Goal: Task Accomplishment & Management: Use online tool/utility

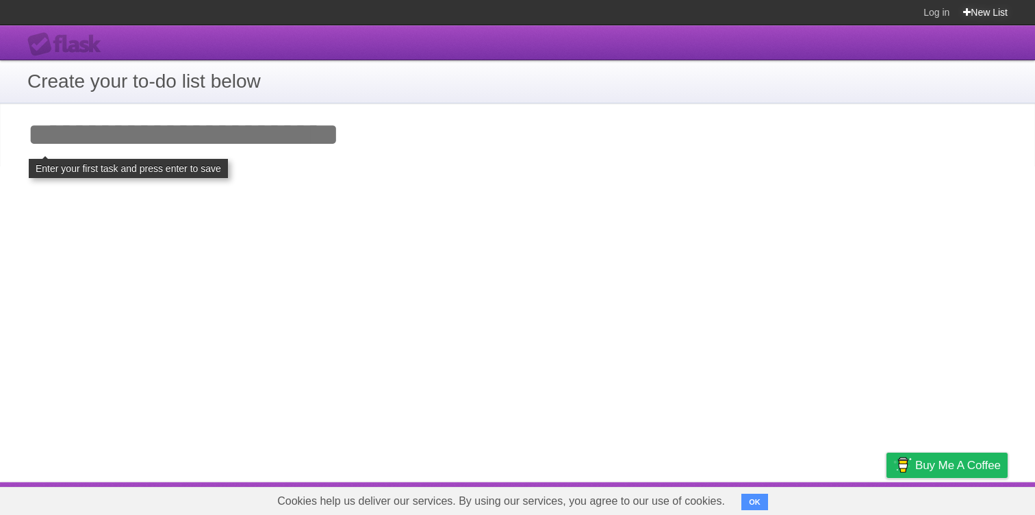
click at [983, 15] on link "New List" at bounding box center [985, 12] width 45 height 25
click at [475, 240] on div "**********" at bounding box center [517, 253] width 1035 height 457
click at [295, 154] on input "Add your first task" at bounding box center [517, 134] width 1035 height 63
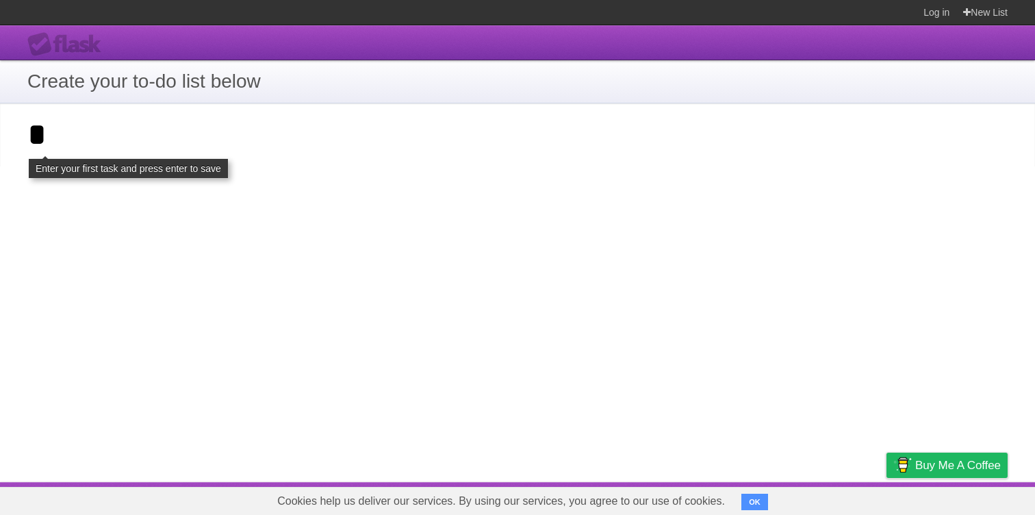
type input "*"
click input "**********" at bounding box center [0, 0] width 0 height 0
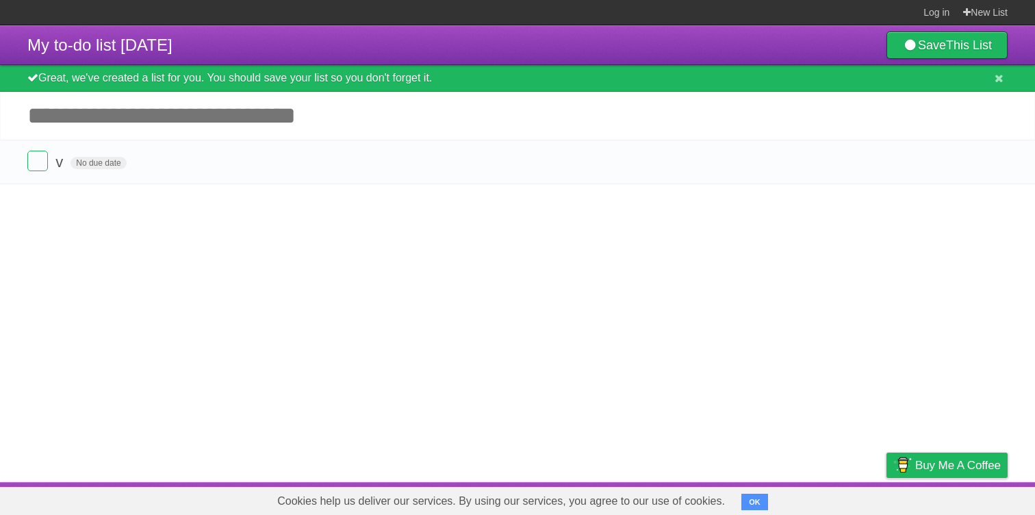
click at [270, 261] on article "My to-do list [DATE] Save This List Great, we've created a list for you. You sh…" at bounding box center [517, 253] width 1035 height 457
click at [192, 160] on form "v No due date White Red Blue Green Purple Orange" at bounding box center [517, 162] width 981 height 23
click at [197, 167] on form "v No due date White Red Blue Green Purple Orange" at bounding box center [517, 162] width 981 height 23
click at [758, 396] on article "My to-do list [DATE] Save This List Great, we've created a list for you. You sh…" at bounding box center [517, 253] width 1035 height 457
click at [933, 49] on link "Save This List" at bounding box center [947, 44] width 121 height 27
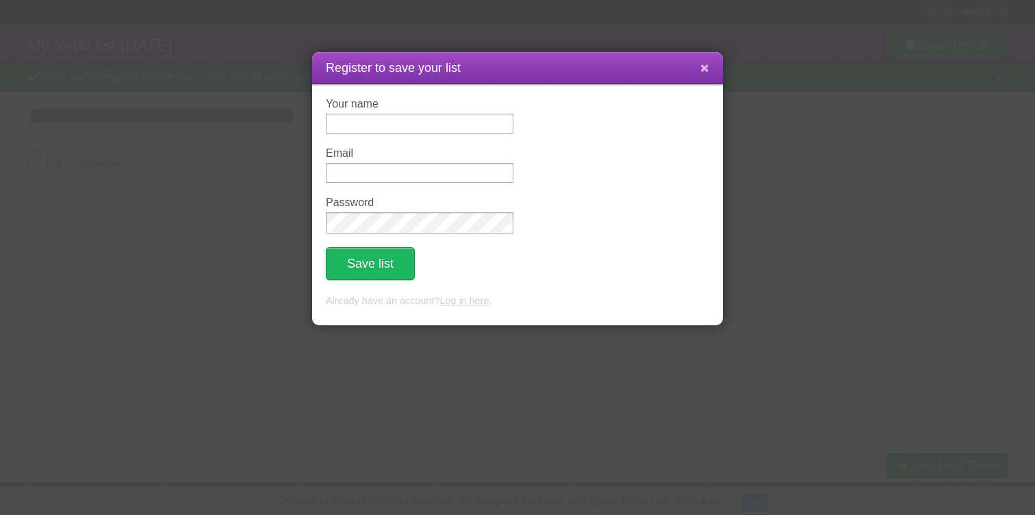
click at [707, 69] on icon at bounding box center [705, 68] width 9 height 12
